Goal: Task Accomplishment & Management: Use online tool/utility

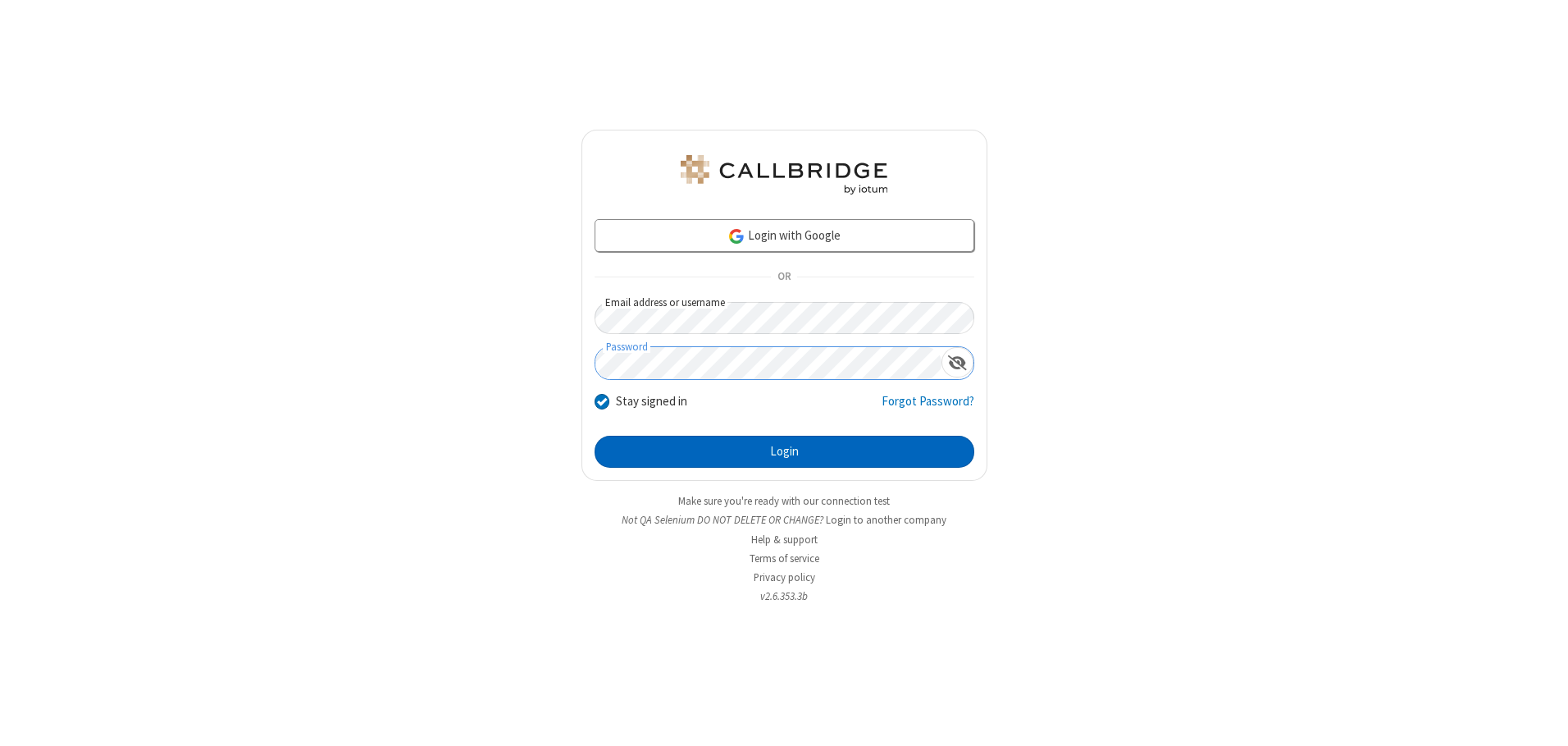
click at [784, 451] on button "Login" at bounding box center [785, 452] width 380 height 33
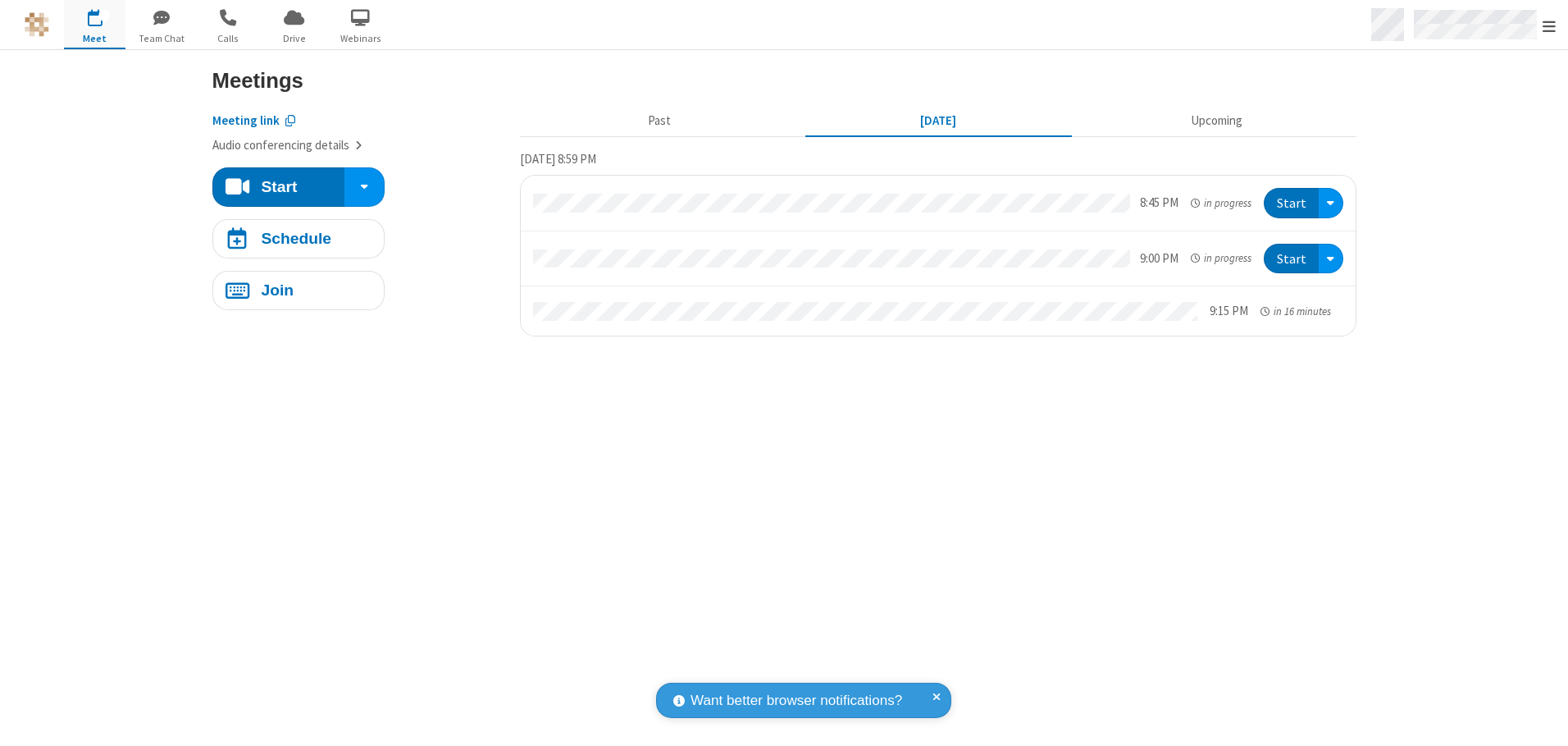
click at [1549, 25] on span "Open menu" at bounding box center [1549, 26] width 13 height 17
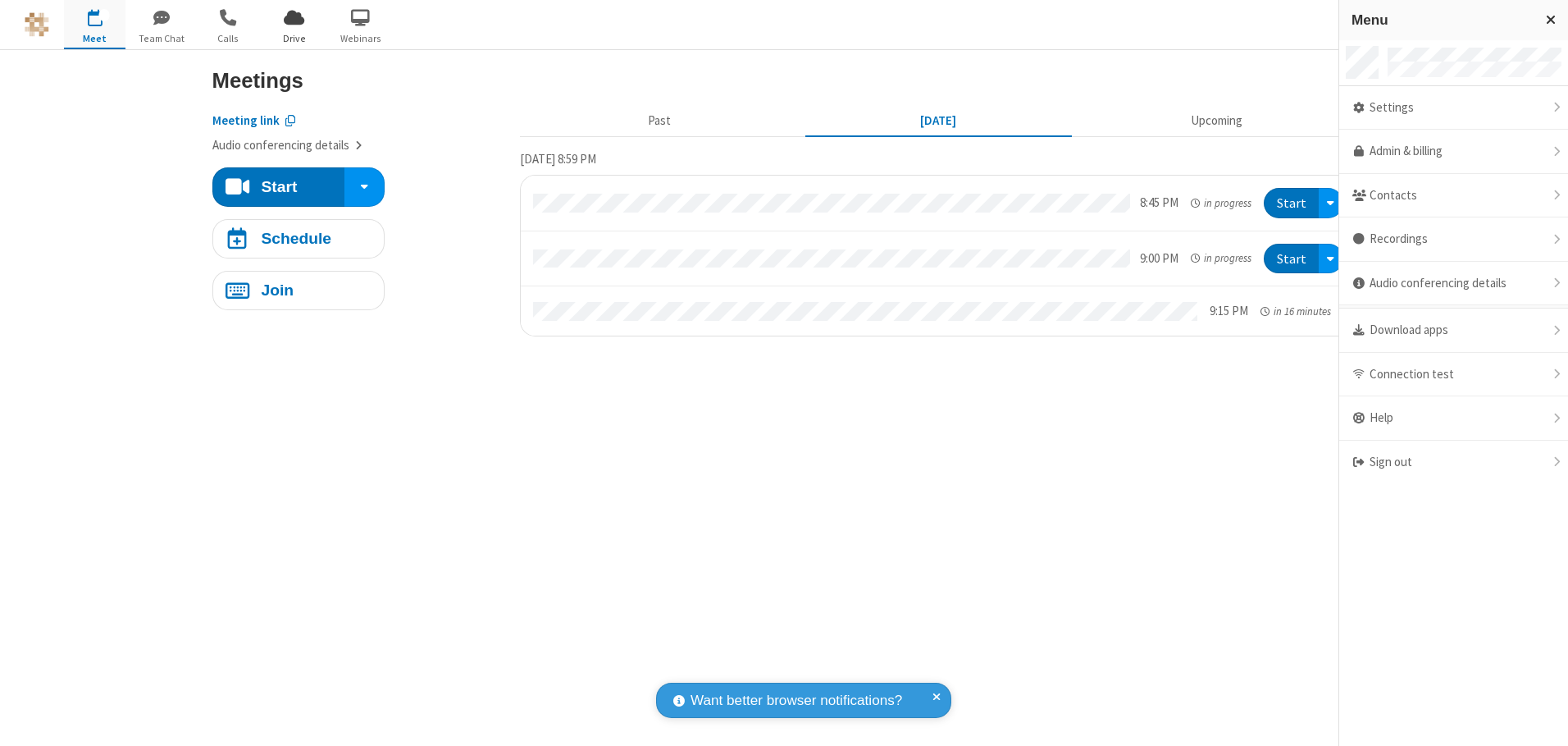
click at [294, 37] on span "Drive" at bounding box center [294, 38] width 62 height 15
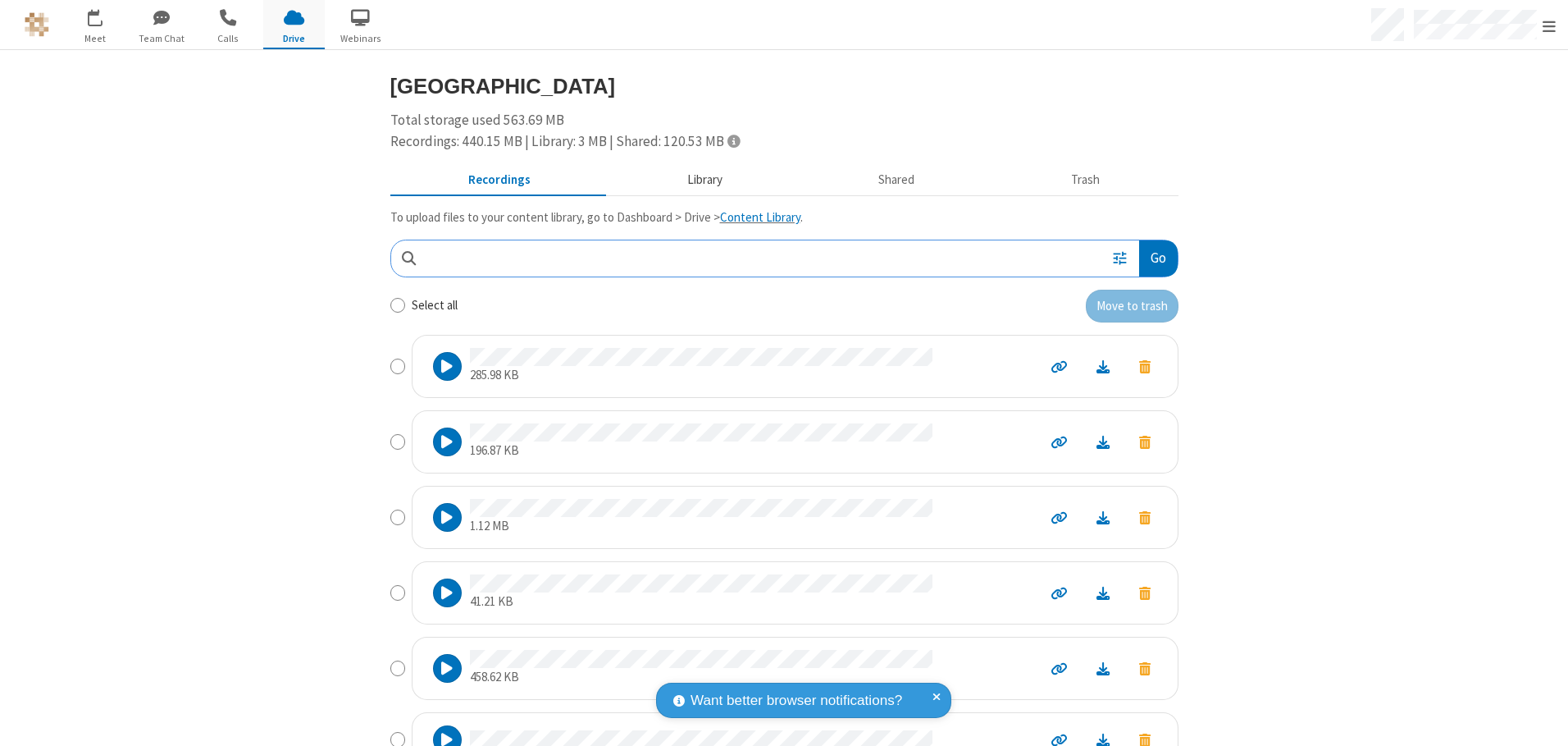
click at [696, 180] on button "Library" at bounding box center [704, 180] width 192 height 31
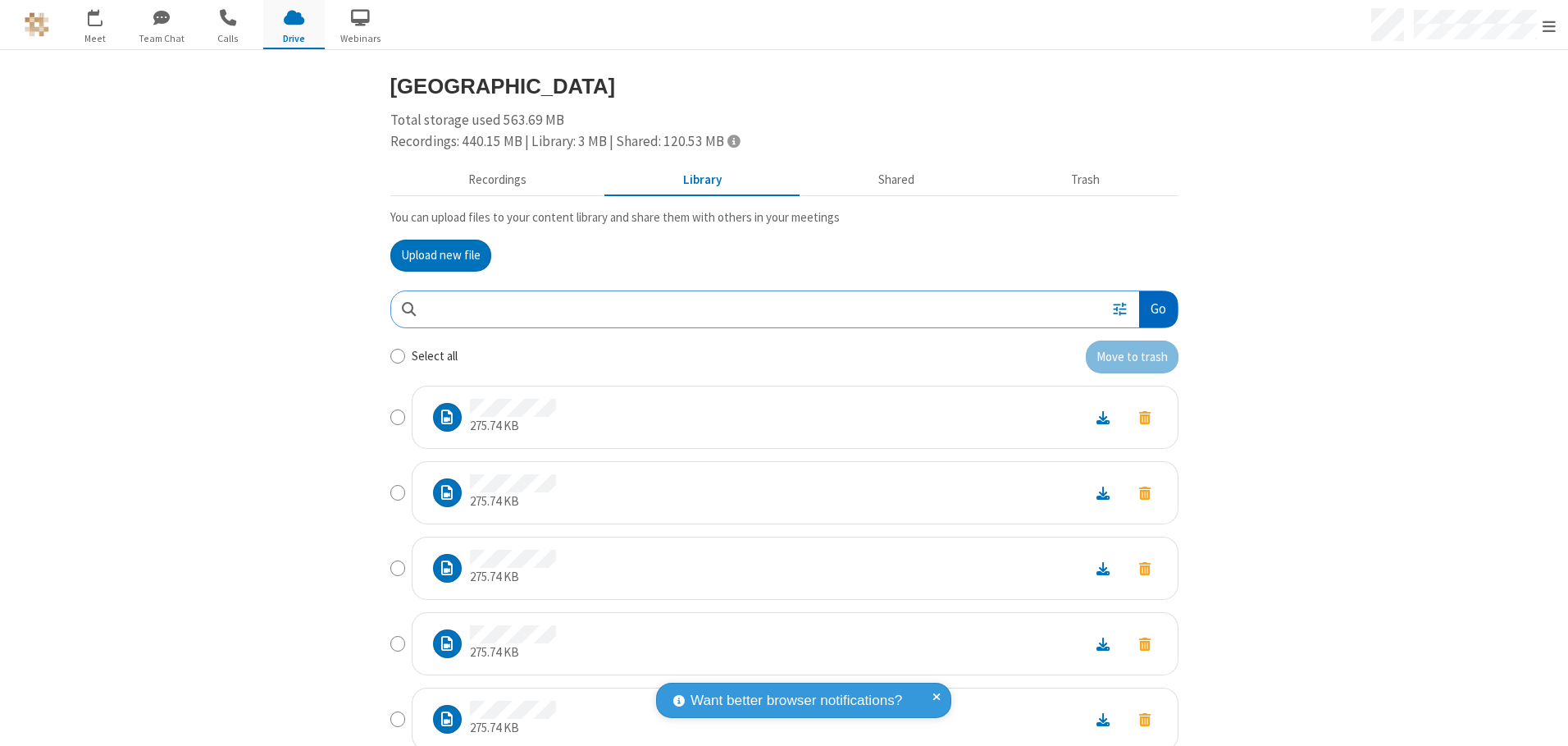
click at [1152, 309] on button "Go" at bounding box center [1158, 309] width 37 height 37
click at [434, 256] on button "Upload new file" at bounding box center [441, 256] width 101 height 33
